Goal: Register for event/course

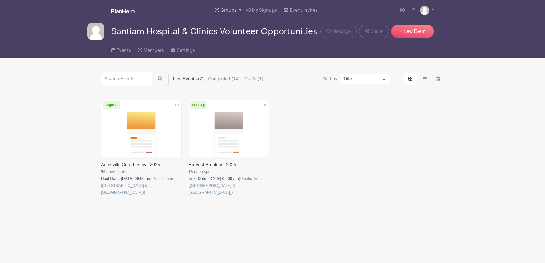
click at [227, 13] on link "Groups" at bounding box center [227, 10] width 31 height 21
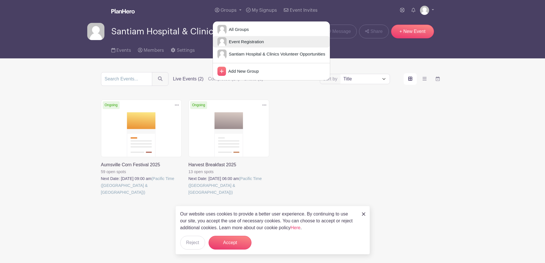
click at [227, 45] on span "Event Registration" at bounding box center [244, 42] width 37 height 7
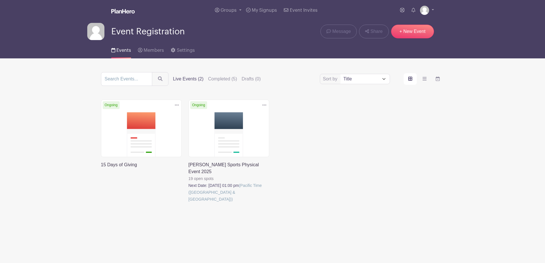
click at [188, 202] on link at bounding box center [188, 202] width 0 height 0
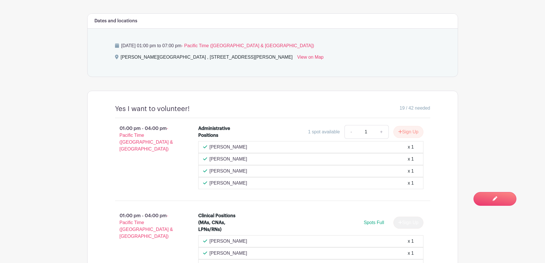
scroll to position [341, 0]
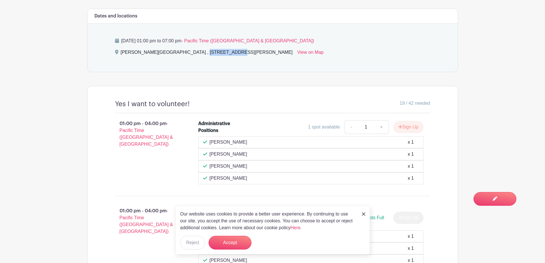
drag, startPoint x: 186, startPoint y: 121, endPoint x: 228, endPoint y: 123, distance: 42.1
click at [228, 58] on div "[PERSON_NAME][GEOGRAPHIC_DATA] , [STREET_ADDRESS][PERSON_NAME]" at bounding box center [207, 53] width 172 height 9
drag, startPoint x: 215, startPoint y: 122, endPoint x: 192, endPoint y: 146, distance: 33.4
drag, startPoint x: 366, startPoint y: 196, endPoint x: 361, endPoint y: 201, distance: 6.9
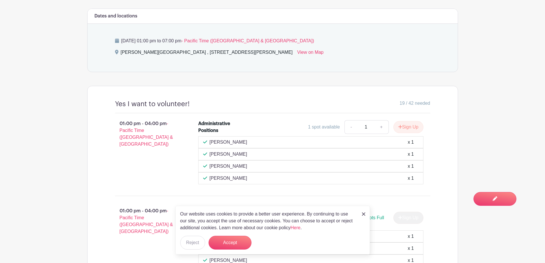
click at [366, 206] on div "Our website uses cookies to provide a better user experience. By continuing to …" at bounding box center [272, 230] width 194 height 49
click at [365, 206] on div "Our website uses cookies to provide a better user experience. By continuing to …" at bounding box center [272, 230] width 194 height 49
click at [365, 212] on img at bounding box center [363, 213] width 3 height 3
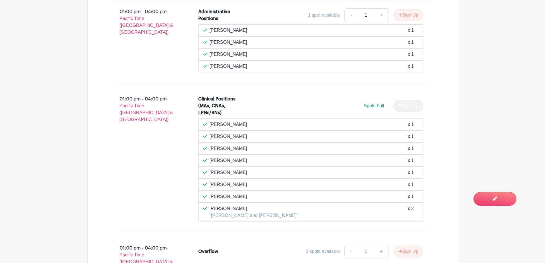
scroll to position [454, 0]
